Goal: Information Seeking & Learning: Learn about a topic

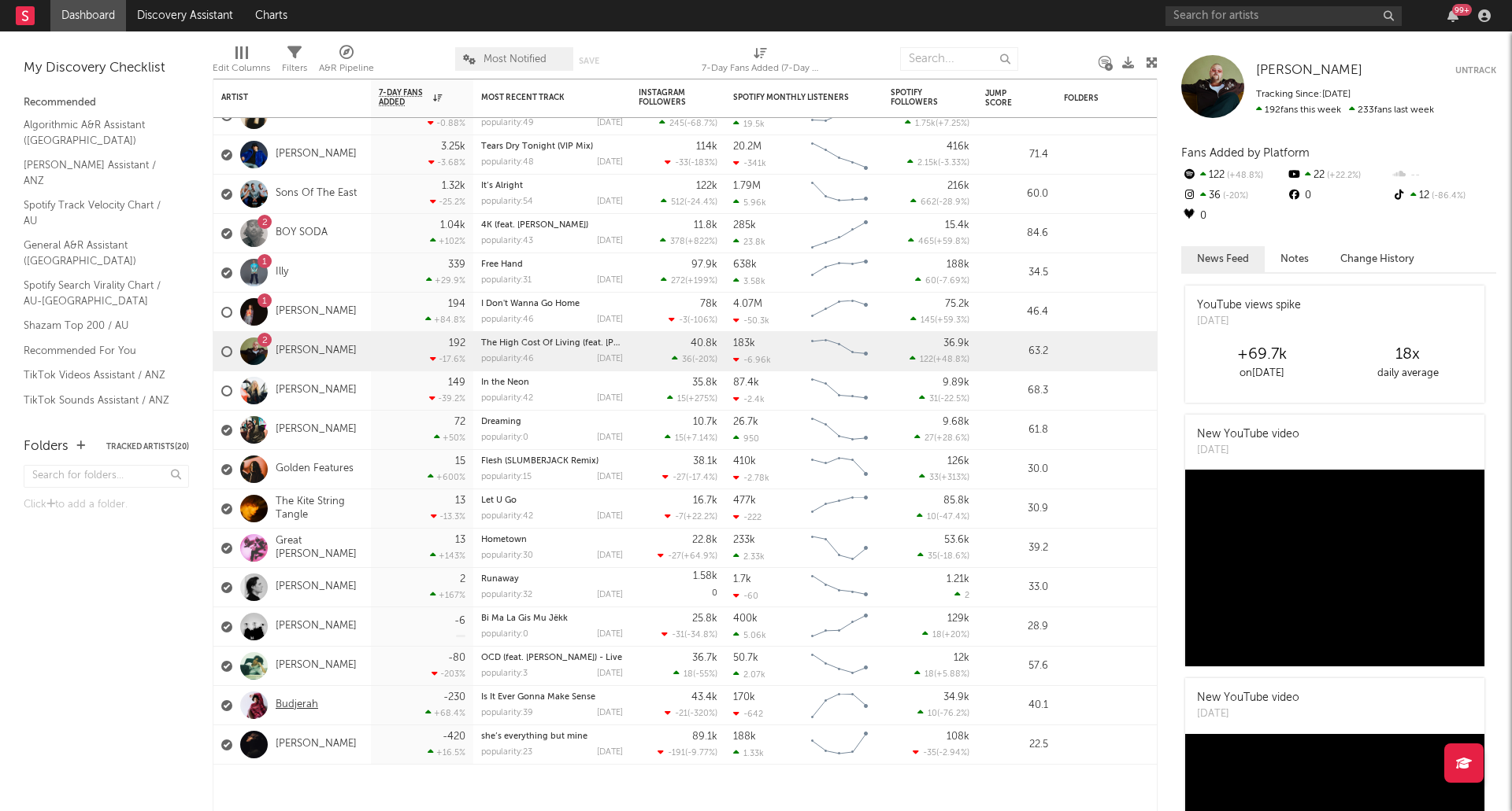
click at [305, 705] on link "Budjerah" at bounding box center [296, 706] width 43 height 14
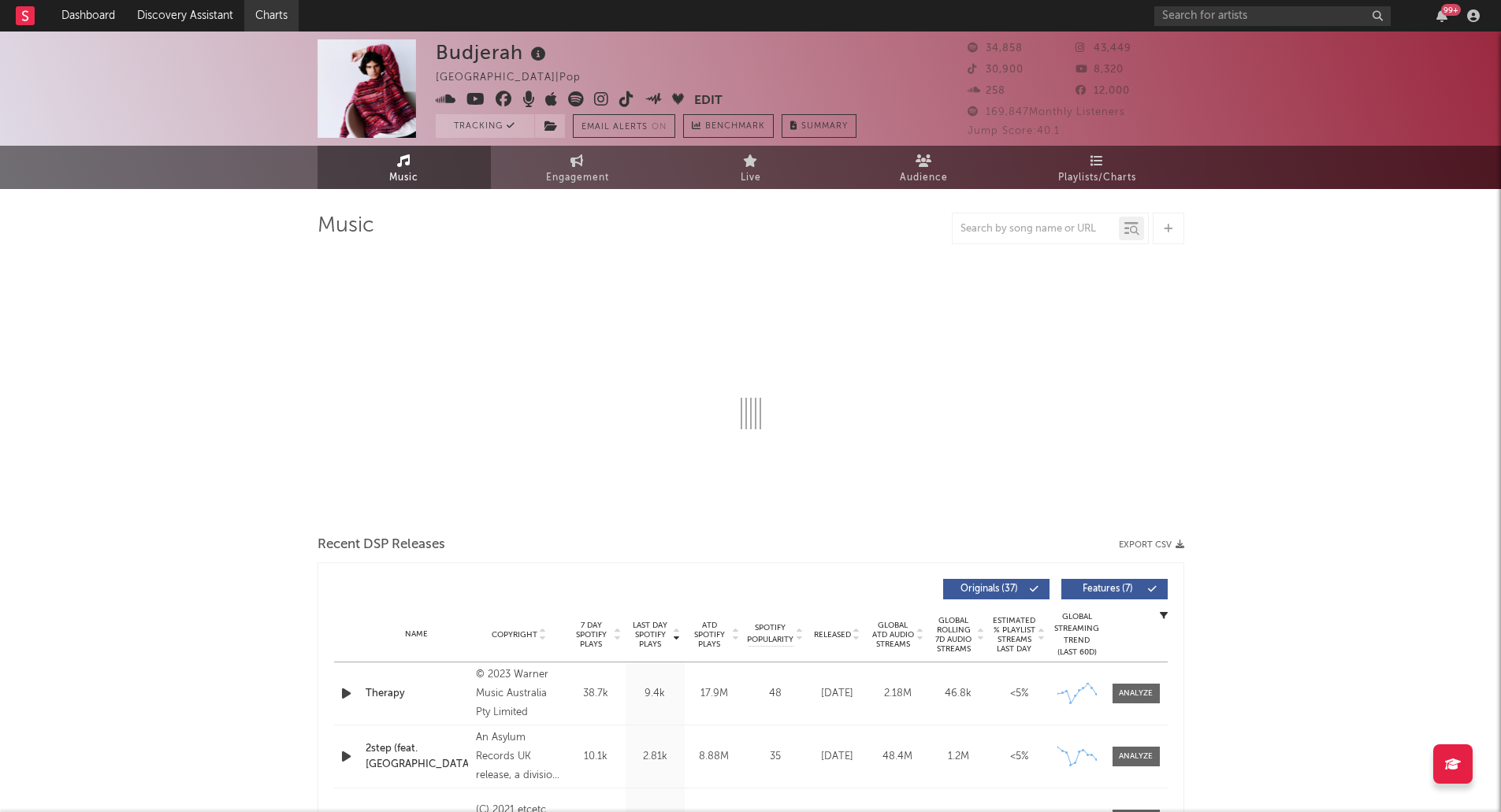
select select "6m"
